Goal: Task Accomplishment & Management: Use online tool/utility

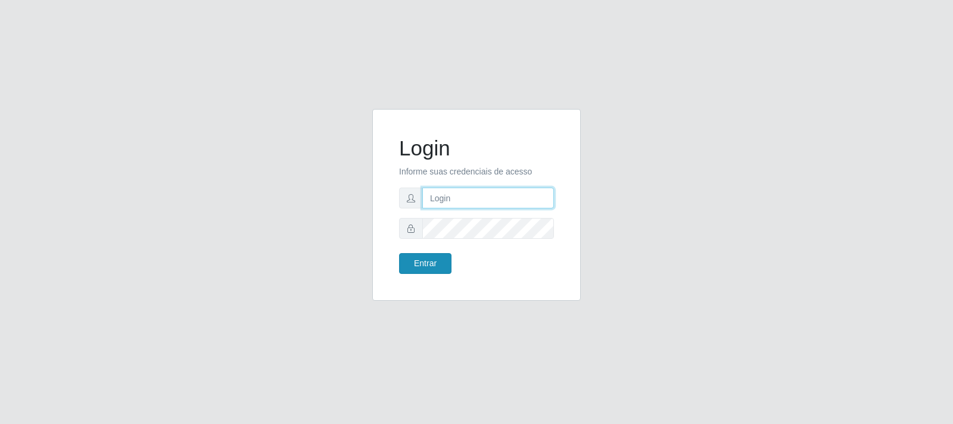
type input "[PERSON_NAME][EMAIL_ADDRESS][DOMAIN_NAME]"
click at [417, 263] on button "Entrar" at bounding box center [425, 263] width 52 height 21
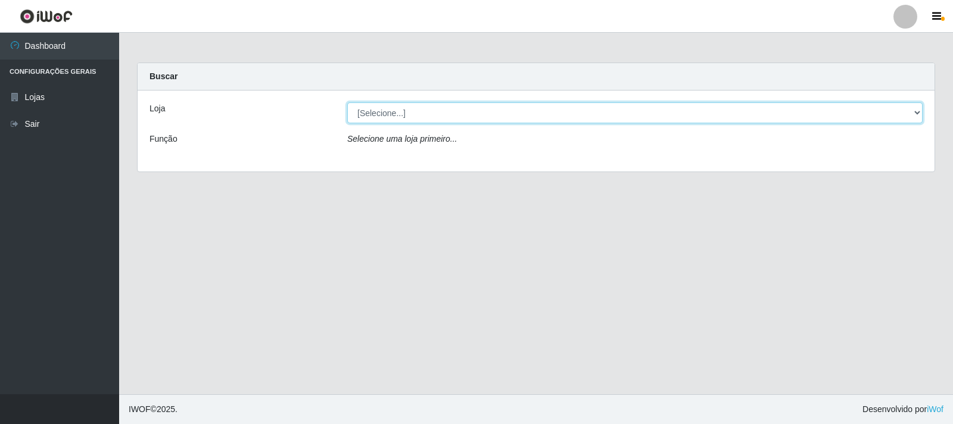
click at [384, 115] on select "[Selecione...] Atacado Vem - [STREET_ADDRESS]" at bounding box center [634, 112] width 575 height 21
select select "455"
click at [347, 102] on select "[Selecione...] Atacado Vem - [STREET_ADDRESS]" at bounding box center [634, 112] width 575 height 21
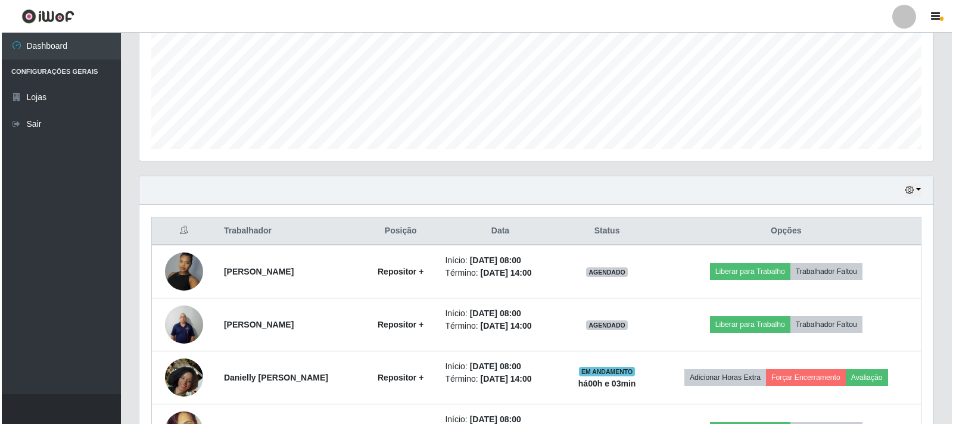
scroll to position [357, 0]
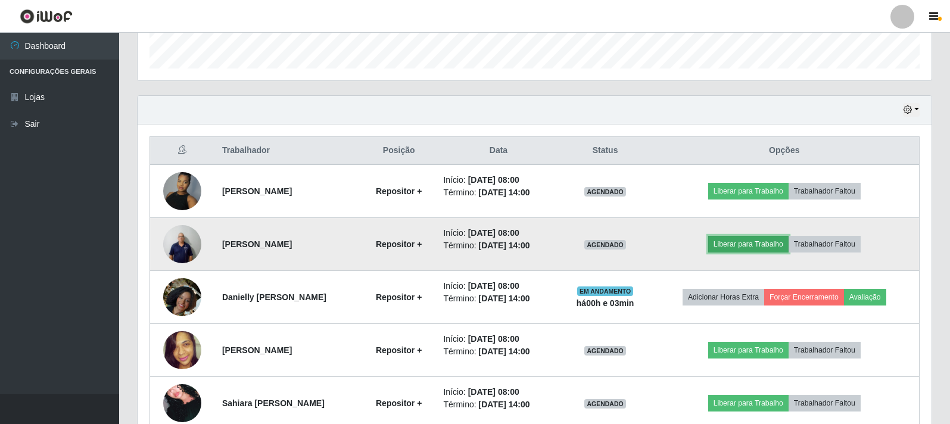
click at [761, 245] on button "Liberar para Trabalho" at bounding box center [748, 244] width 80 height 17
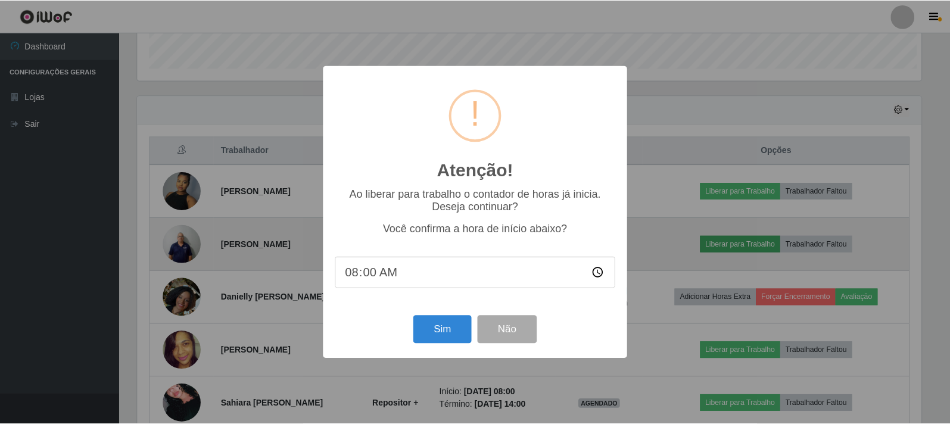
scroll to position [247, 786]
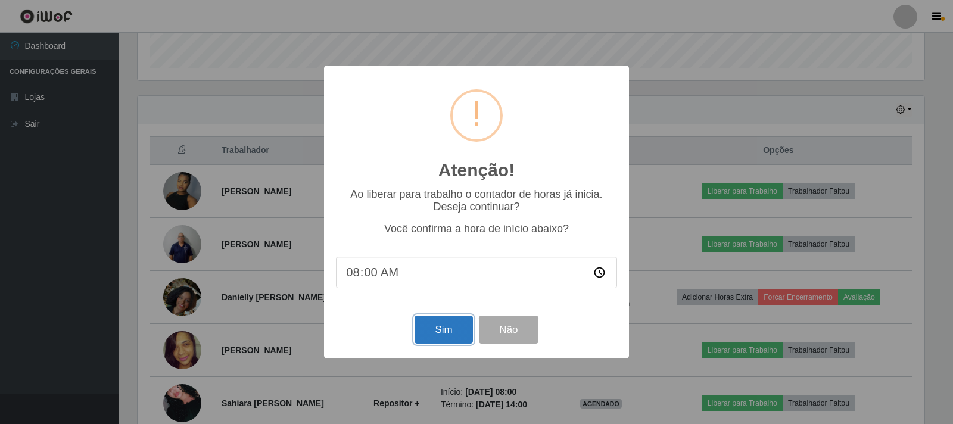
click at [436, 335] on button "Sim" at bounding box center [443, 330] width 58 height 28
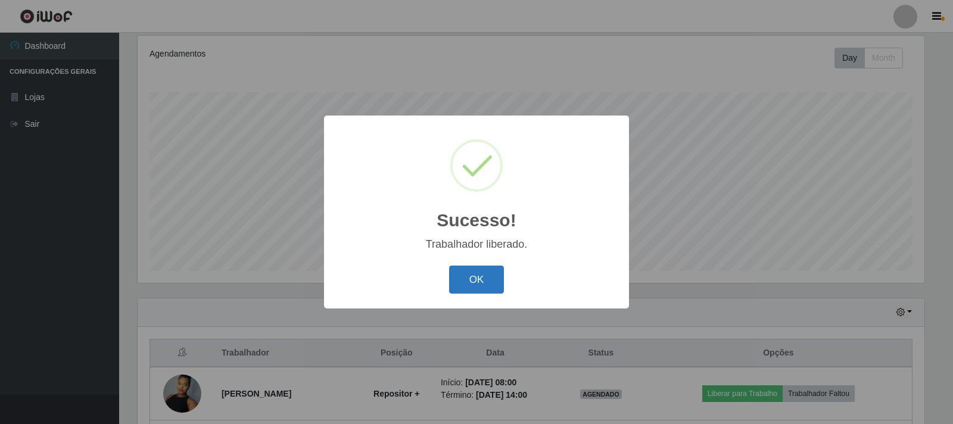
click at [471, 279] on button "OK" at bounding box center [476, 280] width 55 height 28
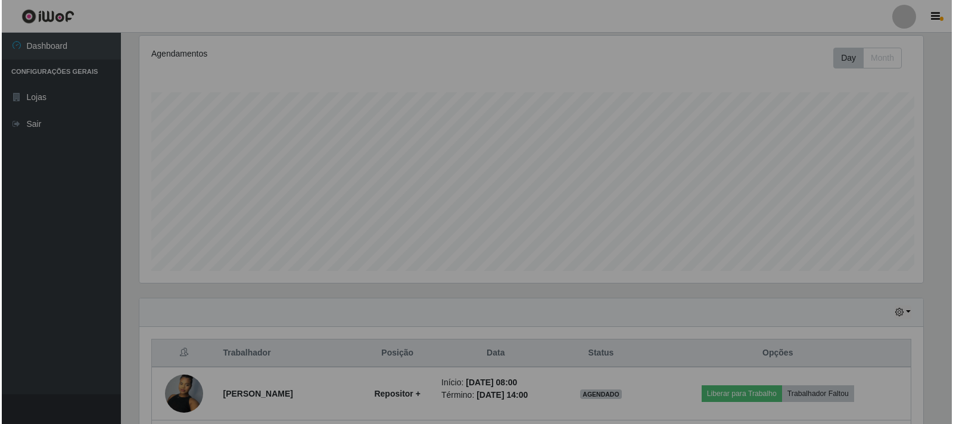
scroll to position [247, 794]
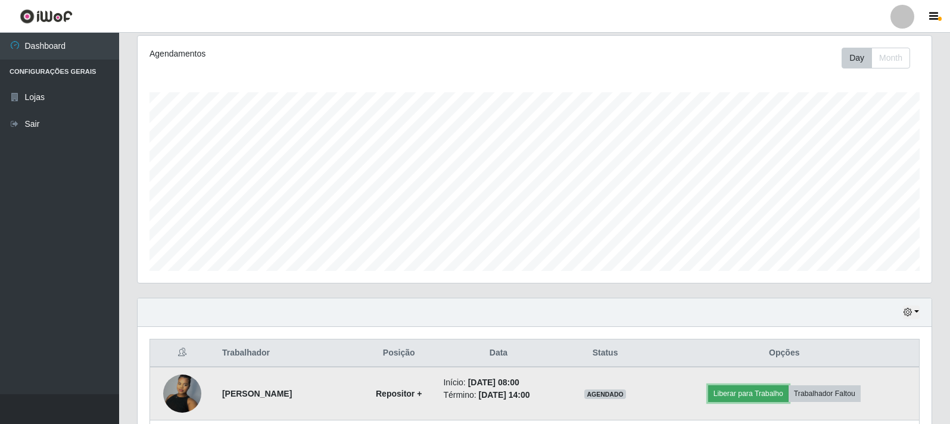
click at [762, 394] on button "Liberar para Trabalho" at bounding box center [748, 393] width 80 height 17
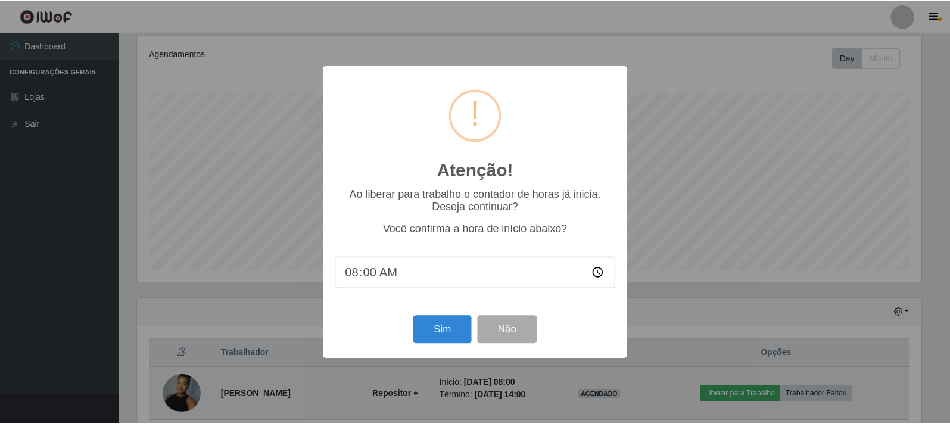
scroll to position [247, 786]
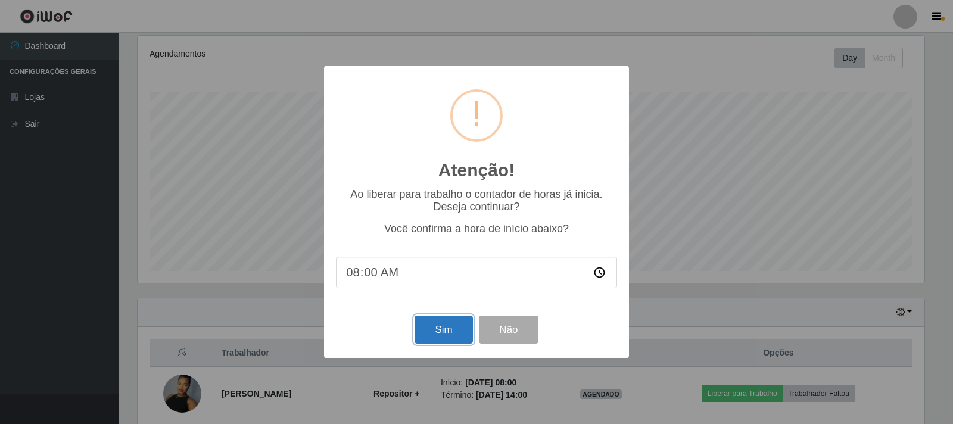
click at [439, 332] on button "Sim" at bounding box center [443, 330] width 58 height 28
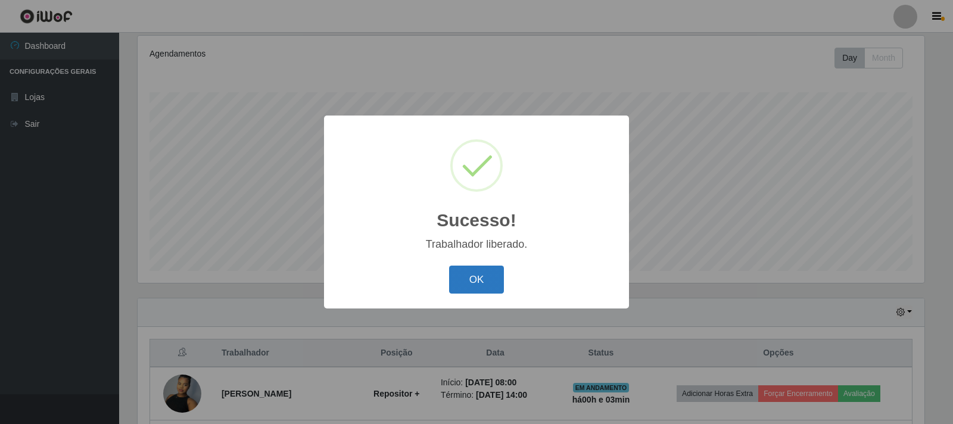
click at [477, 283] on button "OK" at bounding box center [476, 280] width 55 height 28
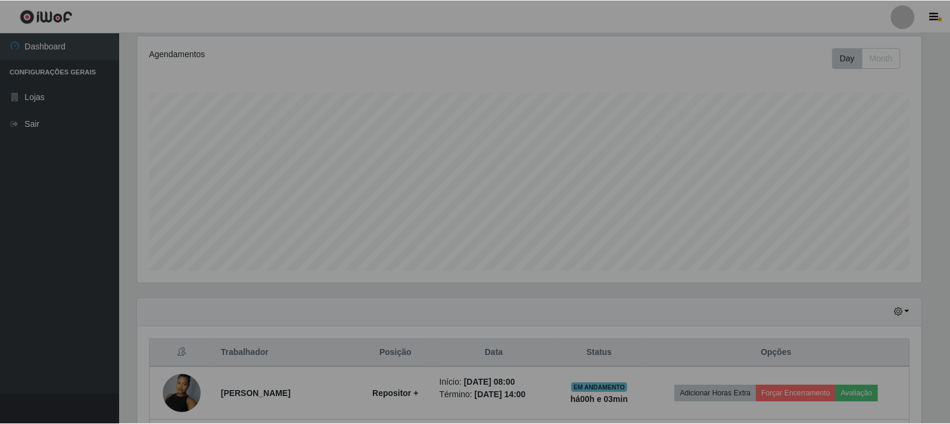
scroll to position [247, 794]
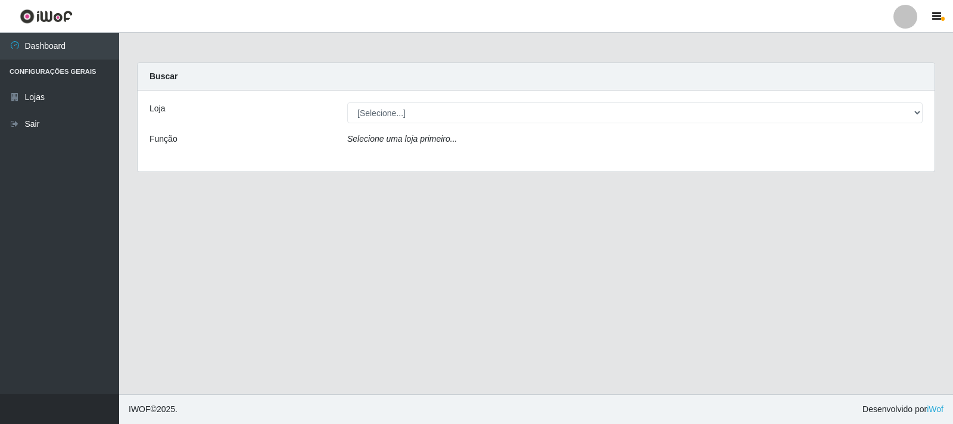
click at [410, 143] on icon "Selecione uma loja primeiro..." at bounding box center [402, 139] width 110 height 10
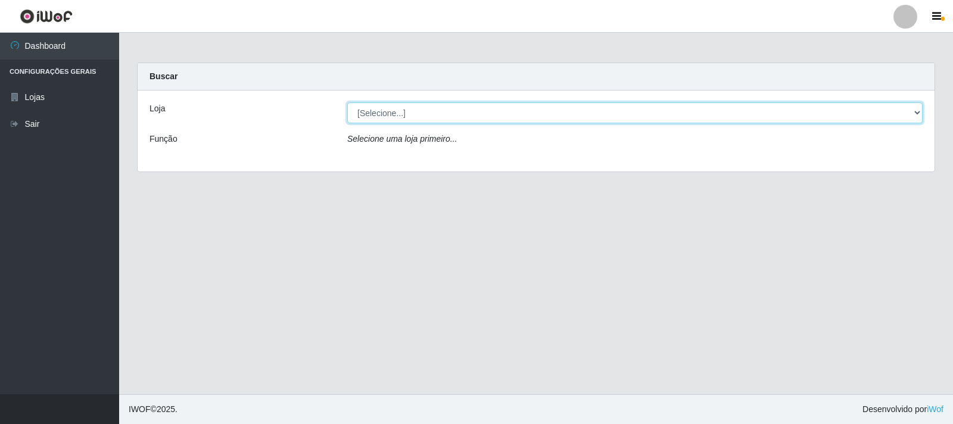
click at [370, 113] on select "[Selecione...] Atacado Vem - [STREET_ADDRESS]" at bounding box center [634, 112] width 575 height 21
select select "455"
click at [347, 102] on select "[Selecione...] Atacado Vem - [STREET_ADDRESS]" at bounding box center [634, 112] width 575 height 21
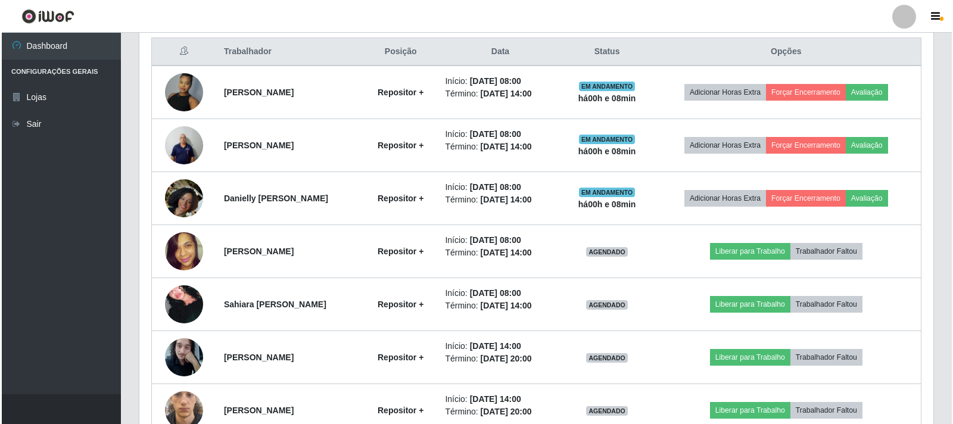
scroll to position [476, 0]
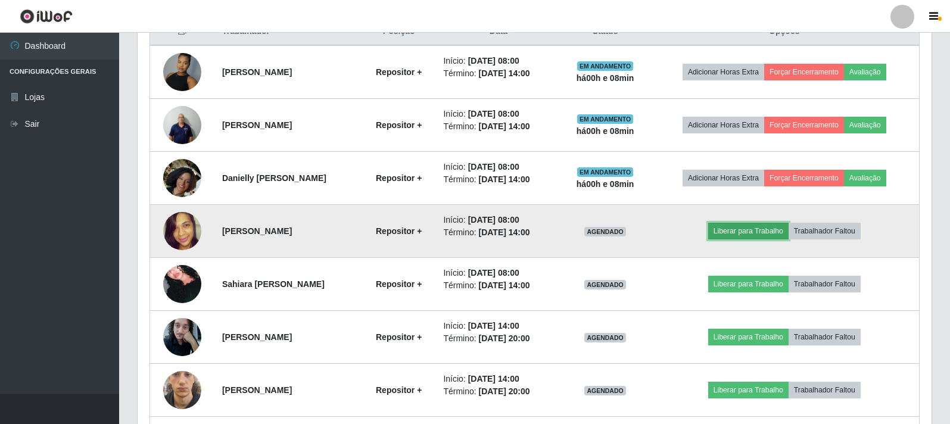
click at [750, 229] on button "Liberar para Trabalho" at bounding box center [748, 231] width 80 height 17
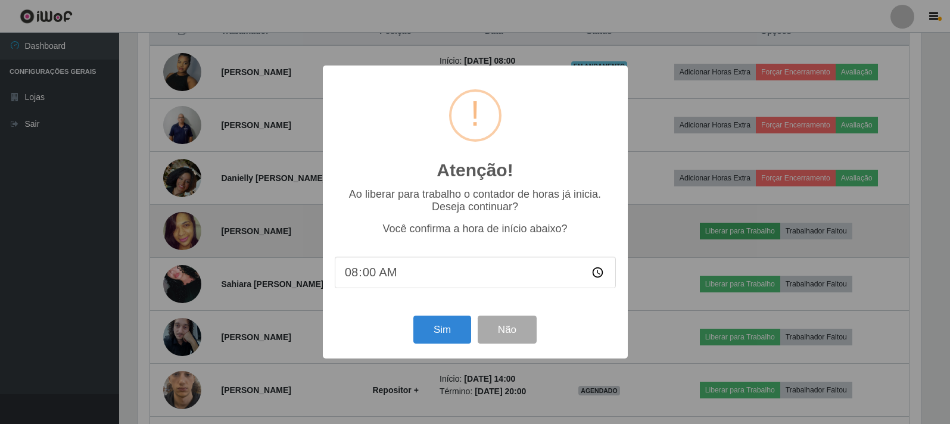
scroll to position [247, 786]
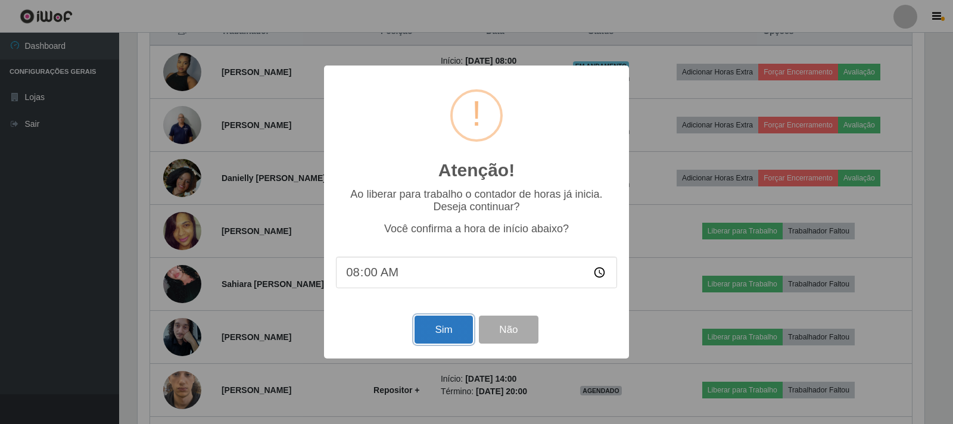
click at [451, 333] on button "Sim" at bounding box center [443, 330] width 58 height 28
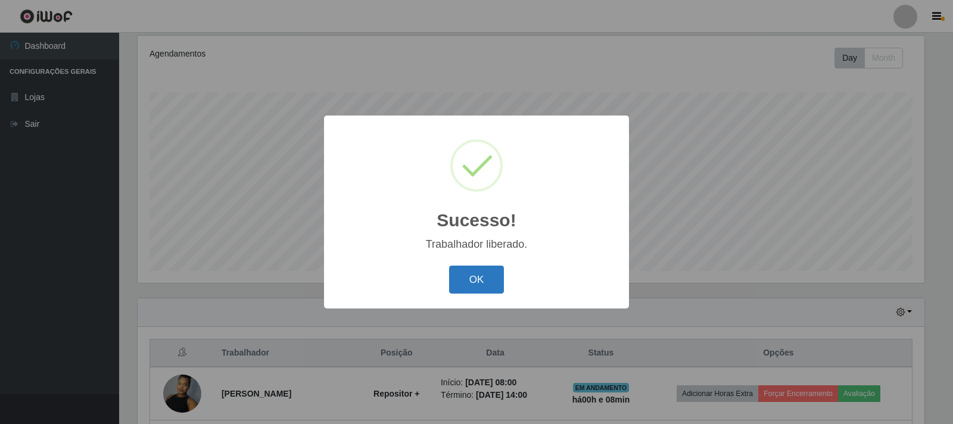
click at [482, 279] on button "OK" at bounding box center [476, 280] width 55 height 28
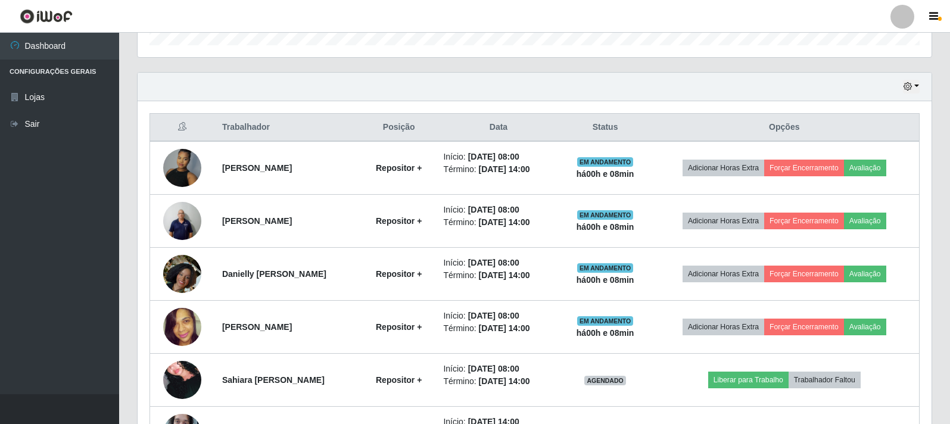
scroll to position [393, 0]
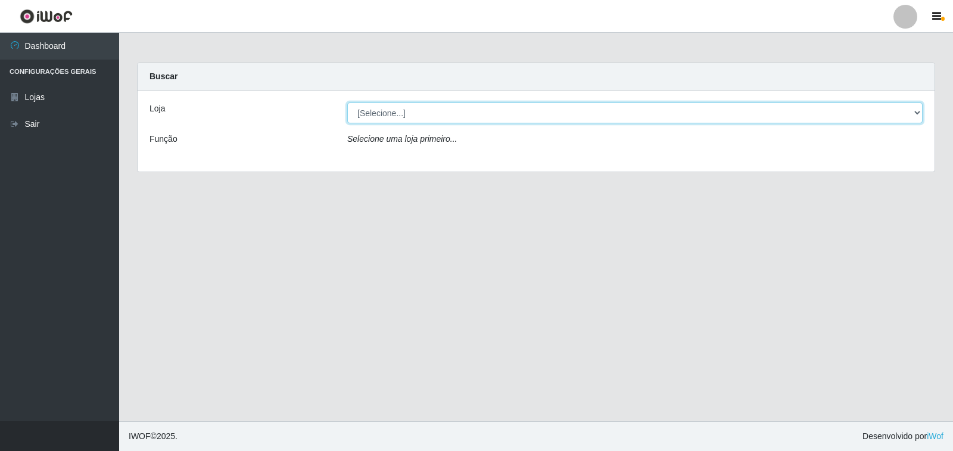
click at [397, 117] on select "[Selecione...] Atacado Vem - [STREET_ADDRESS]" at bounding box center [634, 112] width 575 height 21
select select "455"
click at [347, 102] on select "[Selecione...] Atacado Vem - [STREET_ADDRESS]" at bounding box center [634, 112] width 575 height 21
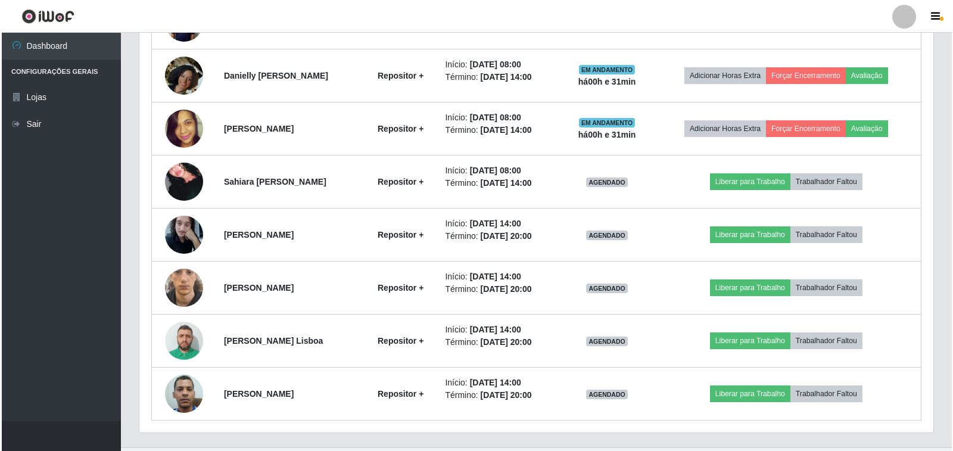
scroll to position [595, 0]
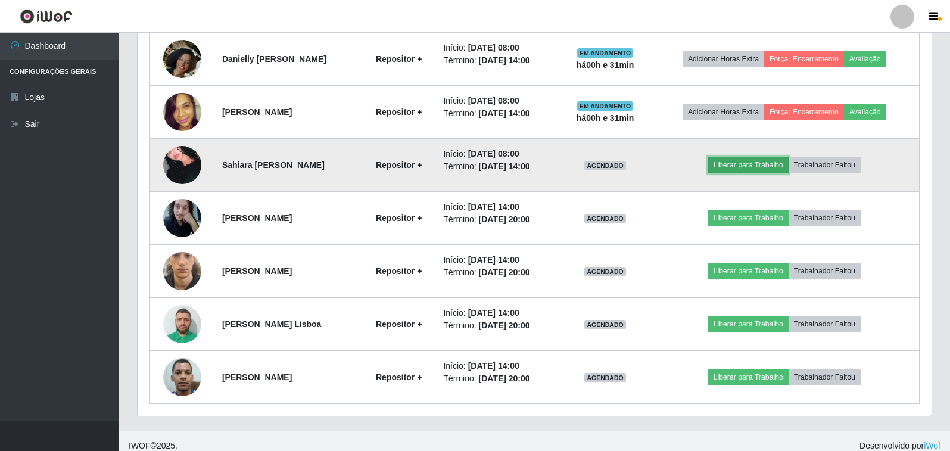
click at [758, 163] on button "Liberar para Trabalho" at bounding box center [748, 165] width 80 height 17
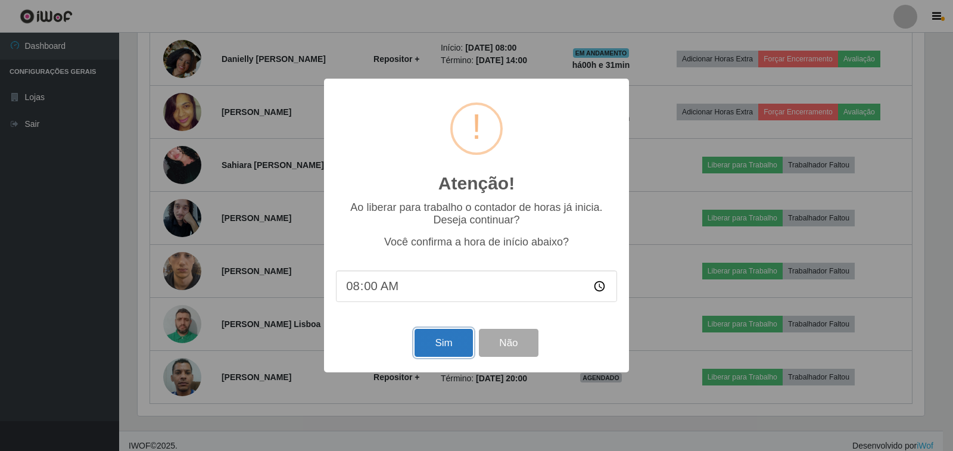
click at [447, 345] on button "Sim" at bounding box center [443, 343] width 58 height 28
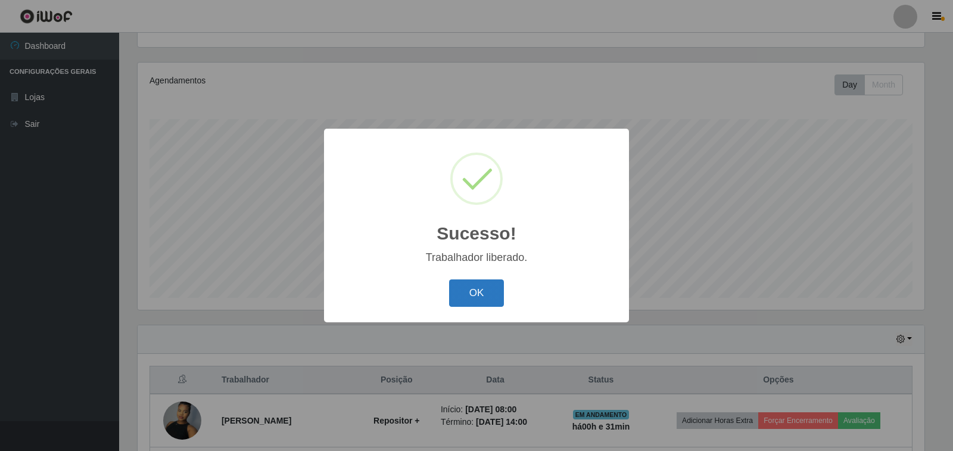
click at [473, 289] on button "OK" at bounding box center [476, 293] width 55 height 28
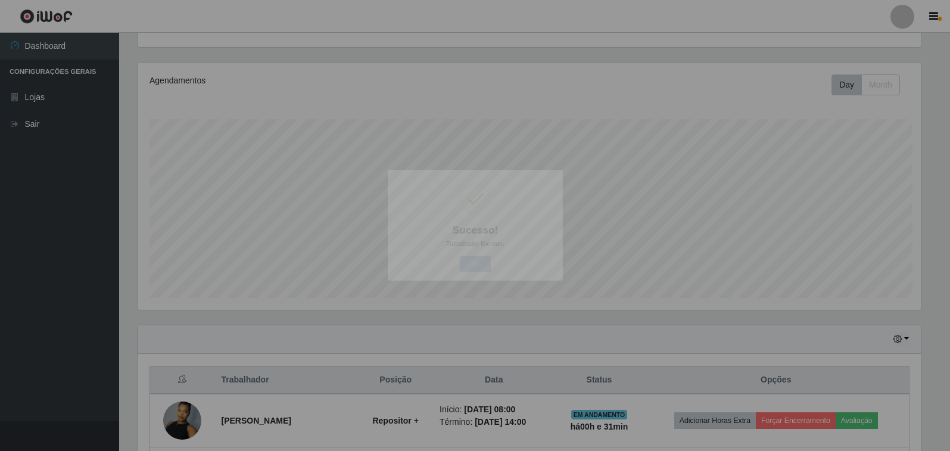
scroll to position [247, 794]
